Goal: Information Seeking & Learning: Learn about a topic

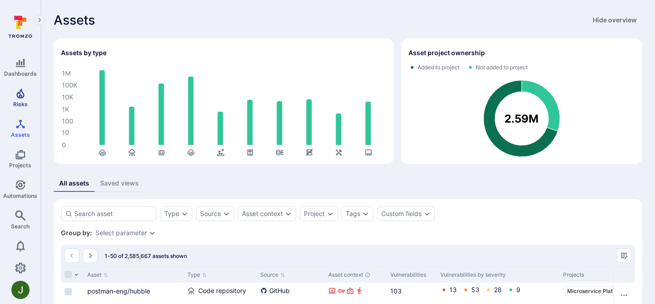
click at [21, 95] on icon "Risks" at bounding box center [20, 93] width 8 height 10
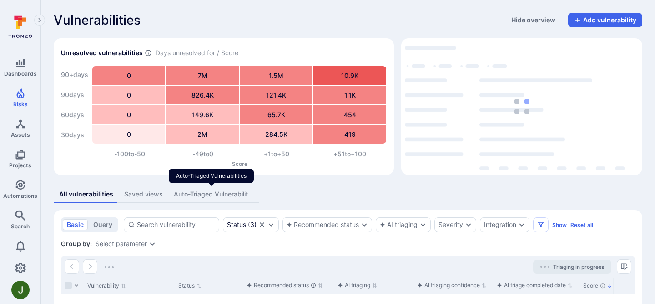
click at [198, 197] on div "Auto-Triaged Vulnerabilities" at bounding box center [214, 193] width 80 height 9
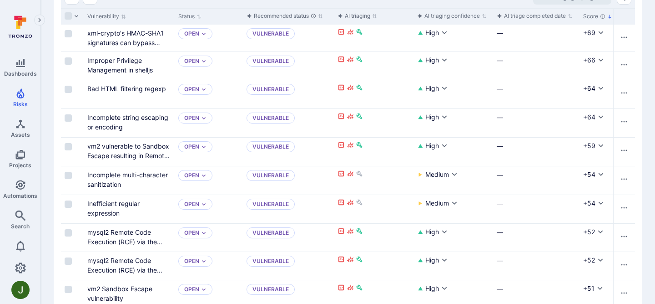
scroll to position [167, 0]
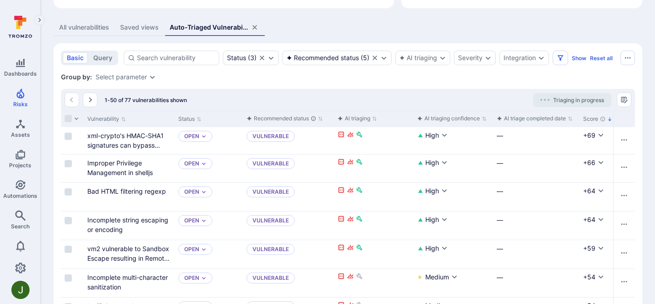
click at [254, 96] on div "1-50 of 77 vulnerabilities shown Triaging in progress" at bounding box center [348, 100] width 574 height 22
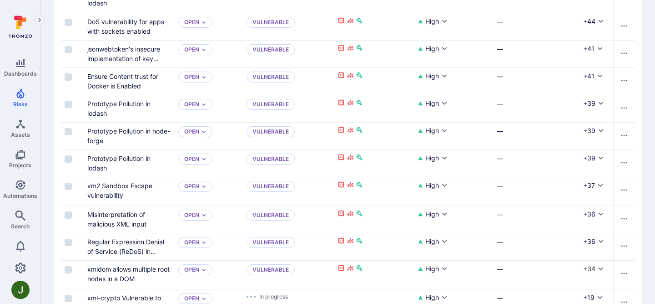
scroll to position [1261, 0]
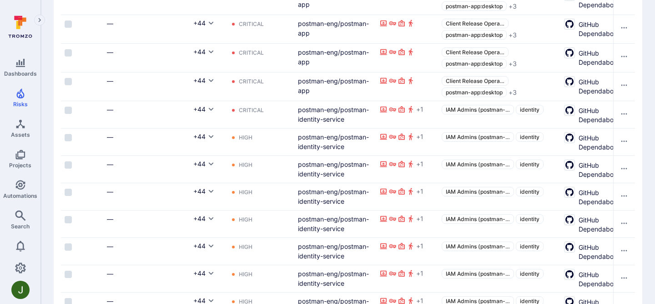
scroll to position [719, 0]
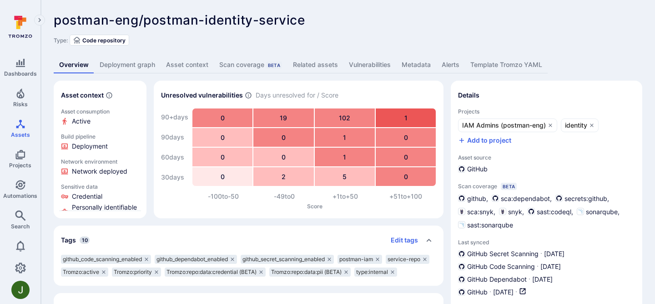
click at [132, 61] on link "Deployment graph" at bounding box center [127, 64] width 66 height 17
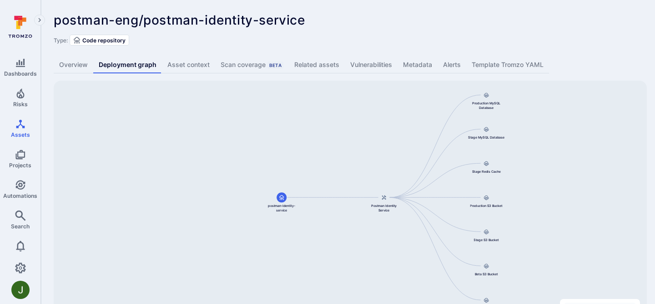
click at [81, 60] on link "Overview" at bounding box center [74, 64] width 40 height 17
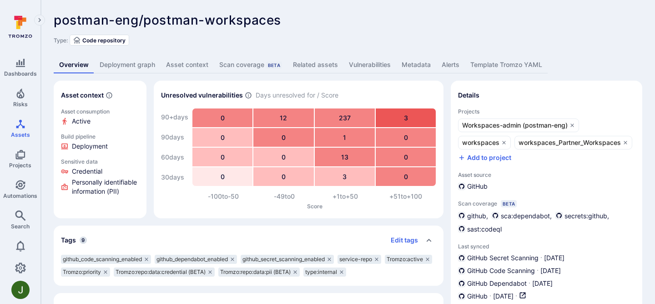
click at [140, 68] on link "Deployment graph" at bounding box center [127, 64] width 66 height 17
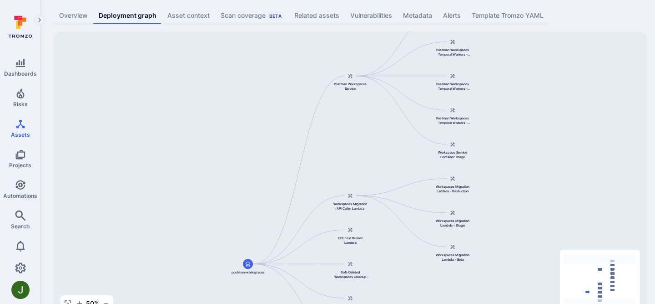
scroll to position [76, 0]
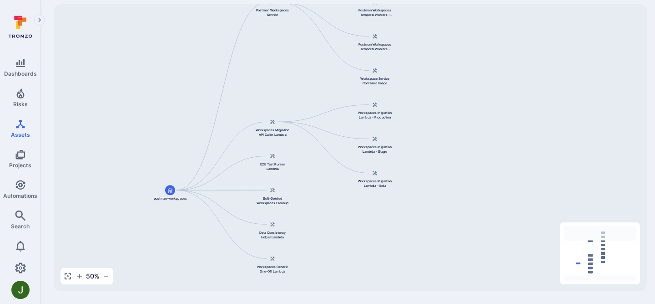
drag, startPoint x: 473, startPoint y: 126, endPoint x: 395, endPoint y: 80, distance: 90.0
click at [395, 80] on div "Postman Workspaces Service postman-workspaces Workspaces Migration API Caller L…" at bounding box center [350, 147] width 593 height 287
click at [421, 106] on div "Postman Workspaces Service postman-workspaces Workspaces Migration API Caller L…" at bounding box center [350, 147] width 593 height 287
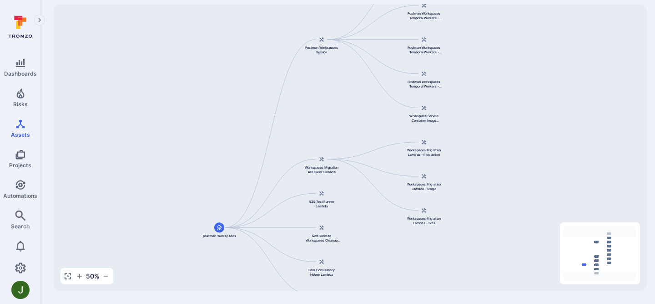
drag, startPoint x: 414, startPoint y: 95, endPoint x: 463, endPoint y: 132, distance: 61.7
click at [463, 132] on div "Postman Workspaces Service postman-workspaces Workspaces Migration API Caller L…" at bounding box center [350, 147] width 593 height 287
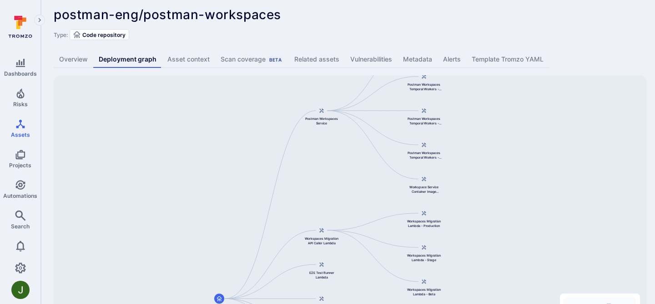
scroll to position [0, 0]
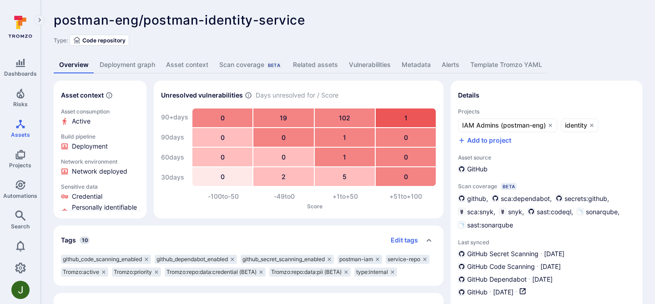
click at [138, 64] on link "Deployment graph" at bounding box center [127, 64] width 66 height 17
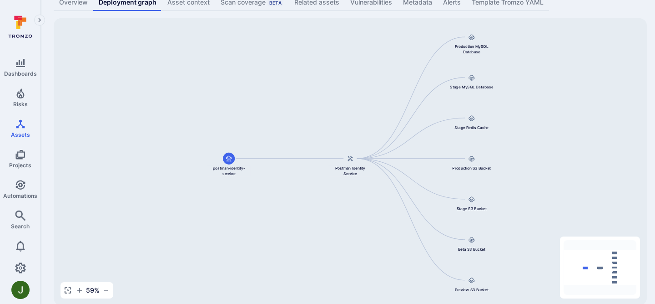
scroll to position [76, 0]
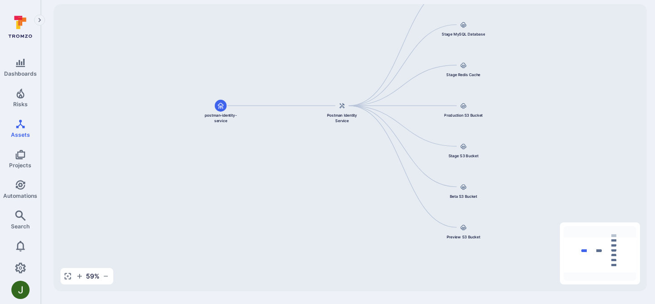
drag, startPoint x: 431, startPoint y: 157, endPoint x: 422, endPoint y: 94, distance: 63.5
click at [422, 94] on div "Postman Identity Service postman-identity-service Production MySQL Database Sta…" at bounding box center [350, 147] width 593 height 287
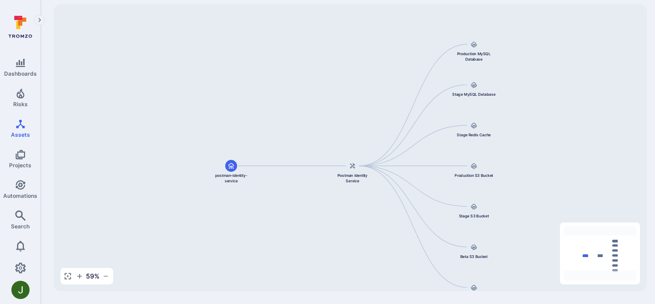
drag, startPoint x: 422, startPoint y: 94, endPoint x: 433, endPoint y: 178, distance: 85.0
click at [434, 178] on div "Postman Identity Service postman-identity-service Production MySQL Database Sta…" at bounding box center [350, 147] width 593 height 287
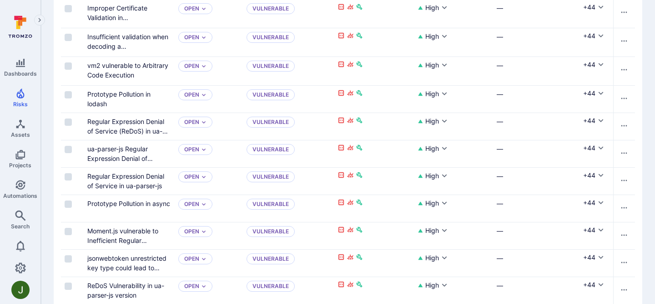
scroll to position [0, 390]
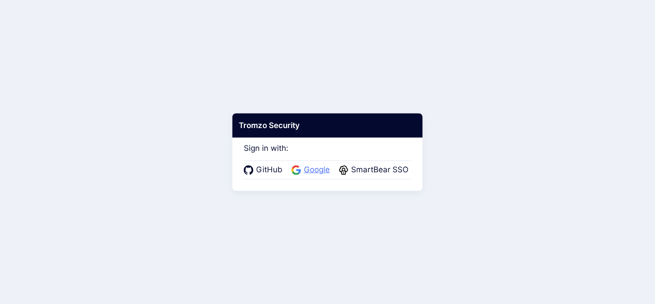
click at [322, 165] on span "Google" at bounding box center [316, 170] width 31 height 12
